Goal: Task Accomplishment & Management: Manage account settings

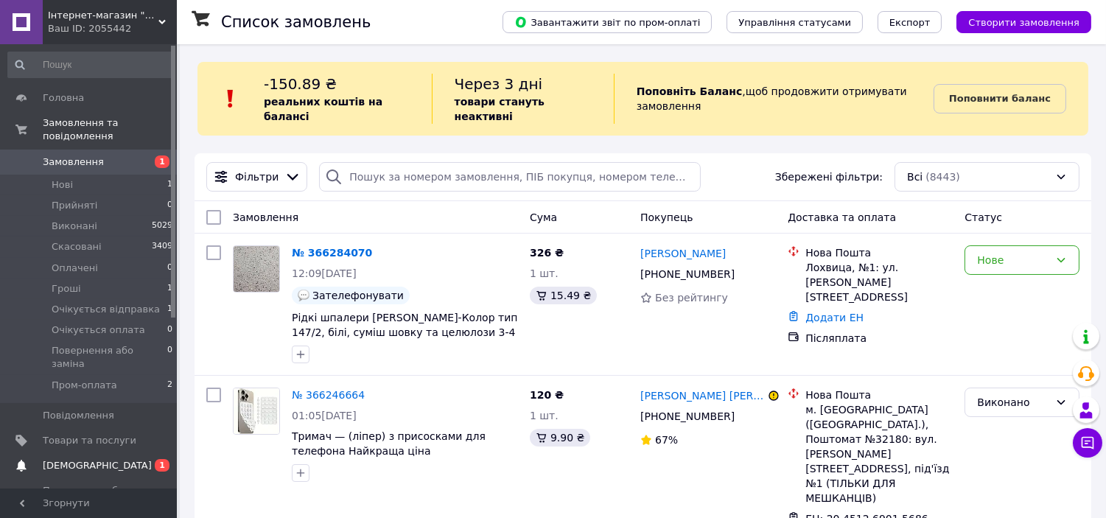
click at [136, 459] on span "0 1" at bounding box center [156, 465] width 41 height 13
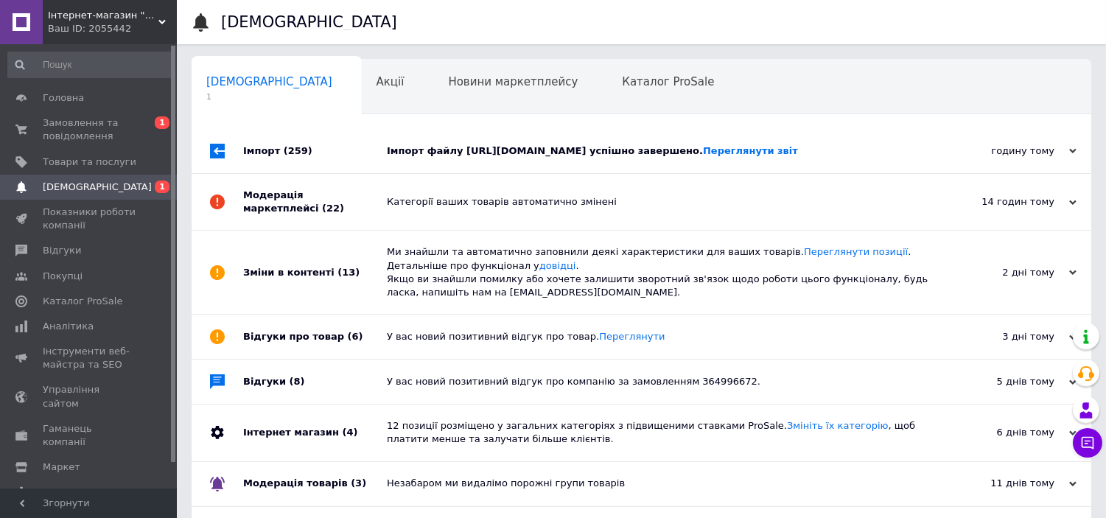
drag, startPoint x: 400, startPoint y: 144, endPoint x: 380, endPoint y: 140, distance: 20.4
click at [401, 144] on div "Імпорт файлу [URL][DOMAIN_NAME] успішно завершено. Переглянути звіт" at bounding box center [658, 150] width 542 height 13
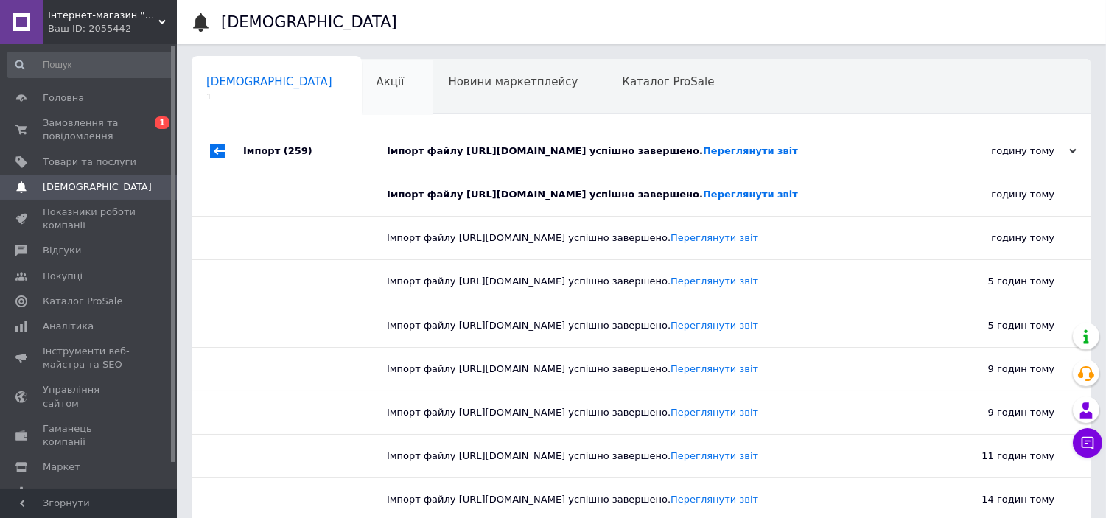
click at [362, 97] on div "Акції 0" at bounding box center [398, 88] width 72 height 56
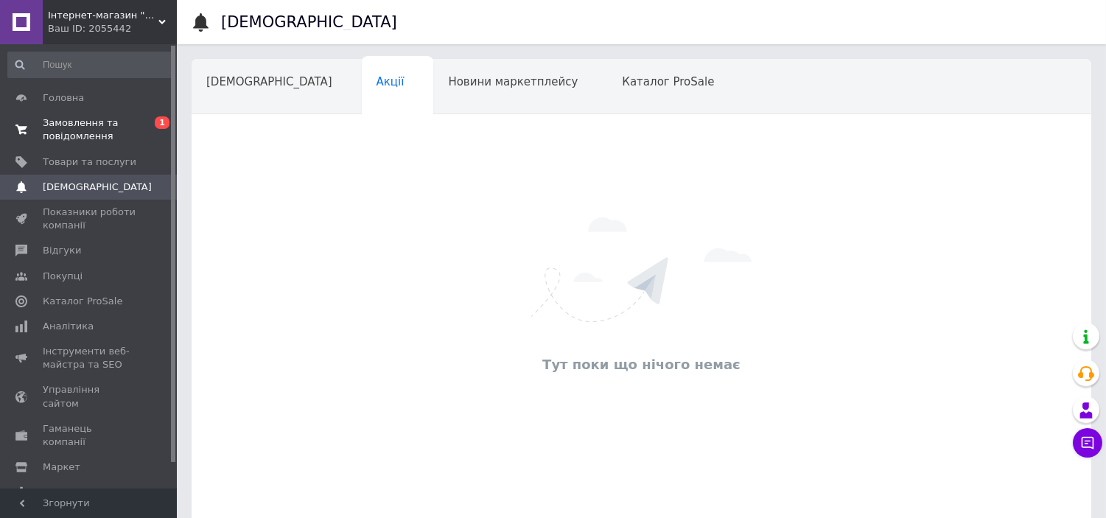
click at [63, 119] on span "Замовлення та повідомлення" at bounding box center [90, 129] width 94 height 27
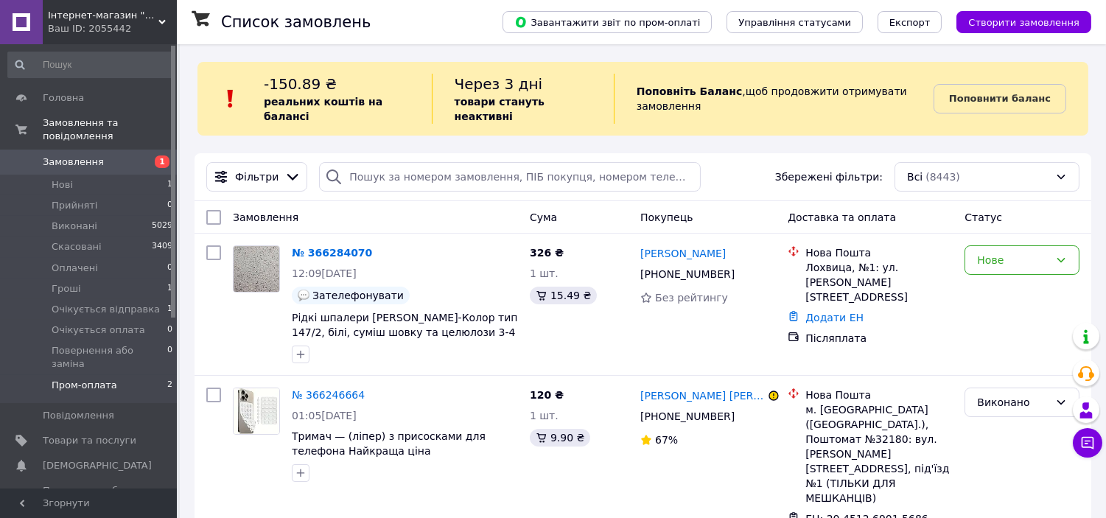
click at [134, 375] on li "Пром-оплата 2" at bounding box center [90, 389] width 181 height 28
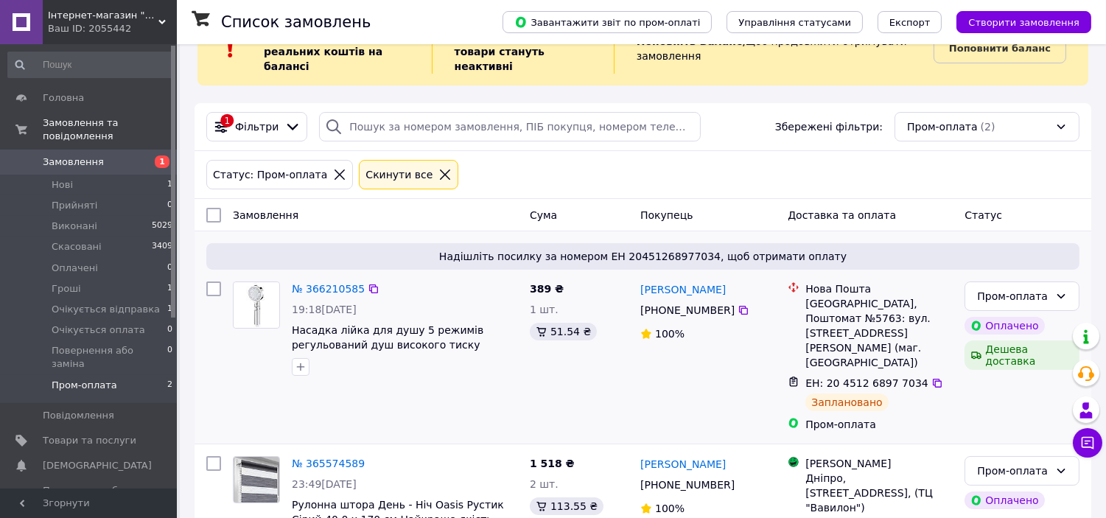
scroll to position [77, 0]
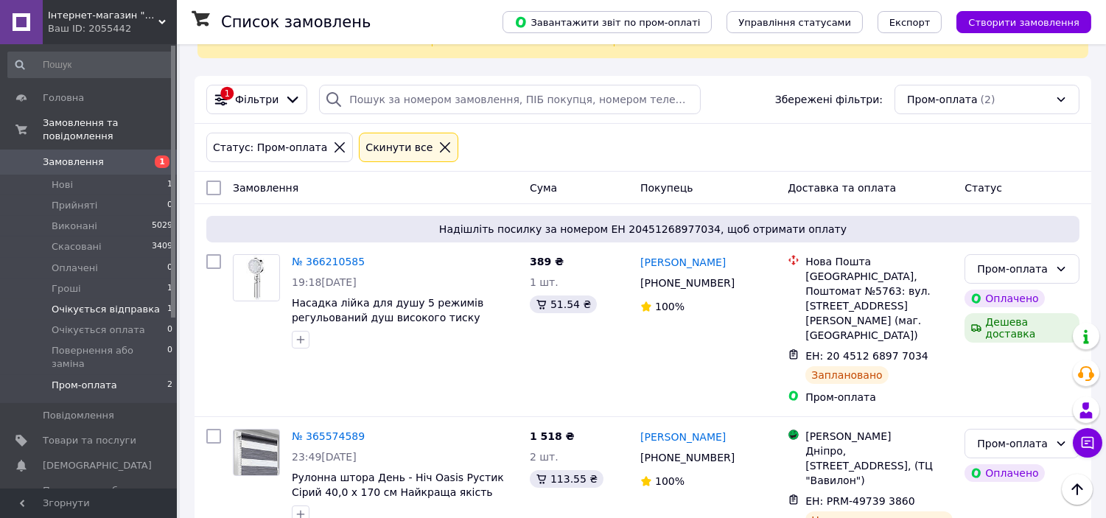
click at [121, 303] on span "Очікується відправка" at bounding box center [106, 309] width 108 height 13
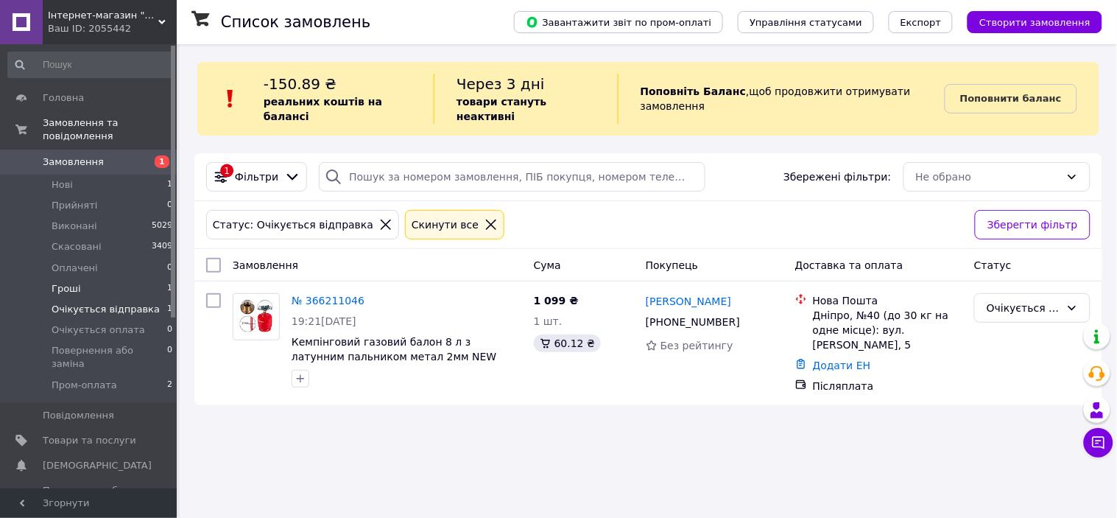
click at [156, 278] on li "Гроші 1" at bounding box center [90, 288] width 181 height 21
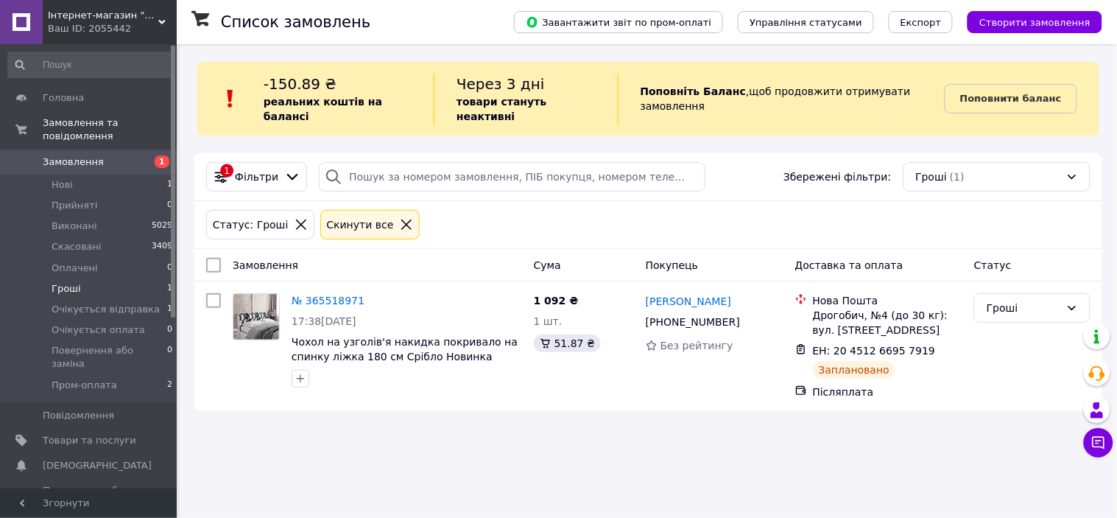
click at [113, 155] on span "Замовлення" at bounding box center [90, 161] width 94 height 13
